Goal: Task Accomplishment & Management: Use online tool/utility

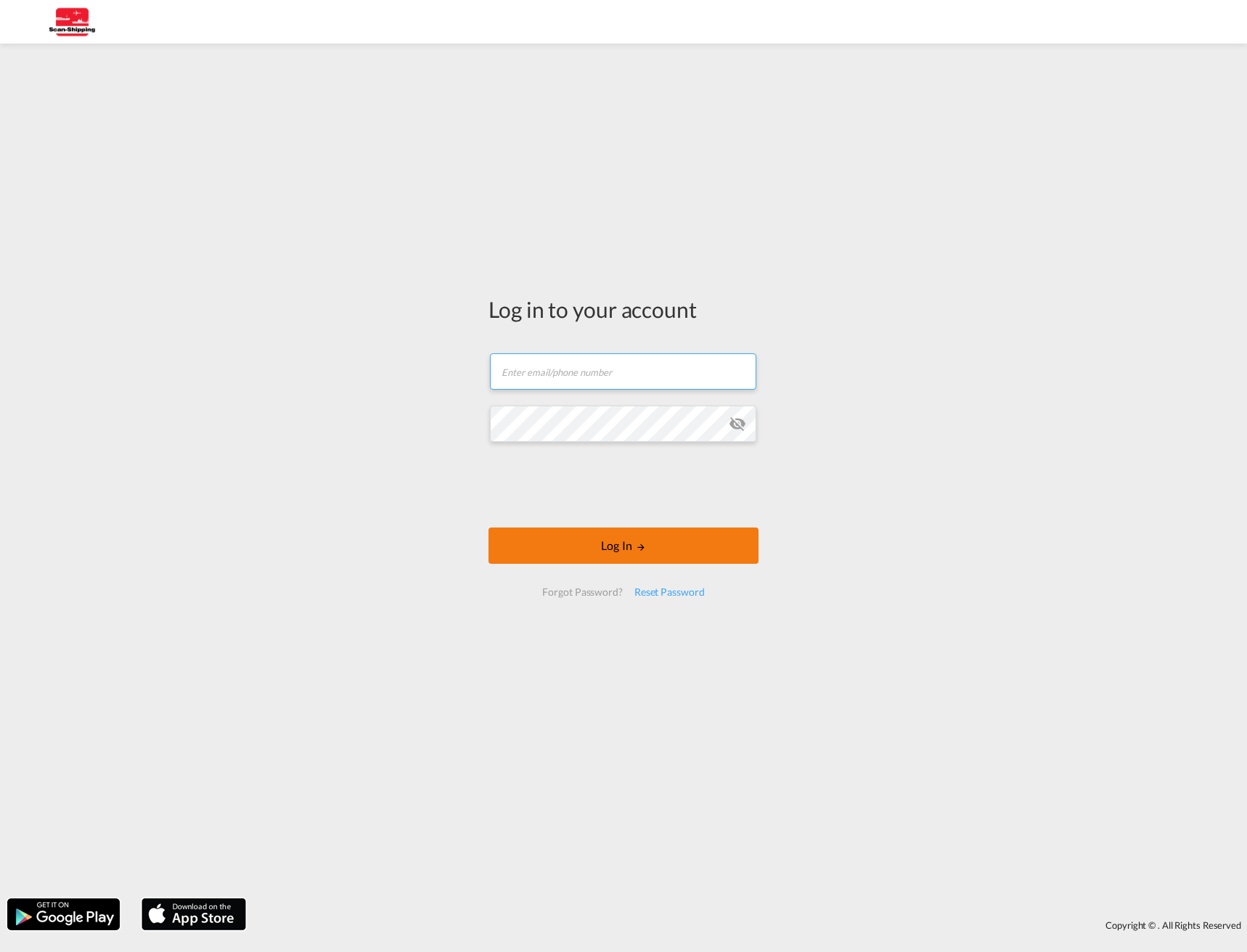
type input "[EMAIL_ADDRESS][DOMAIN_NAME]"
click at [623, 545] on button "Log In" at bounding box center [624, 545] width 270 height 37
